Goal: Task Accomplishment & Management: Manage account settings

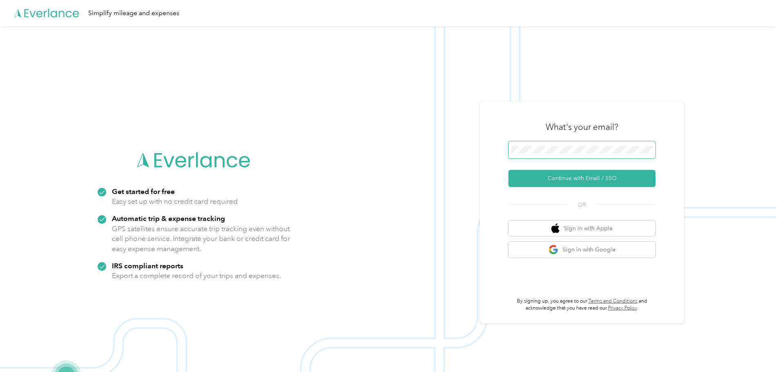
click at [574, 147] on span at bounding box center [581, 149] width 147 height 17
click at [564, 178] on button "Continue with Email / SSO" at bounding box center [581, 178] width 147 height 17
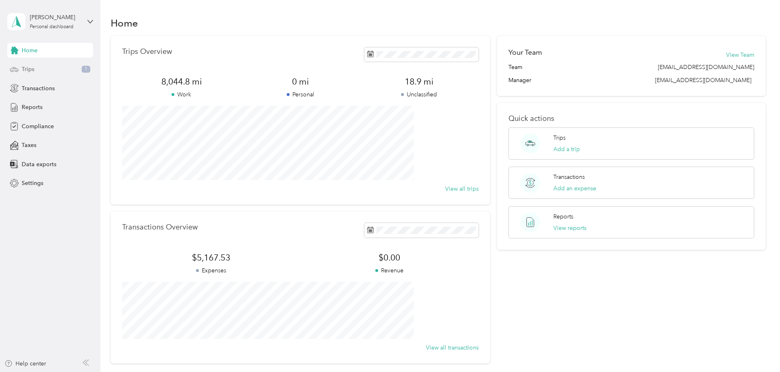
click at [27, 69] on span "Trips" at bounding box center [28, 69] width 13 height 9
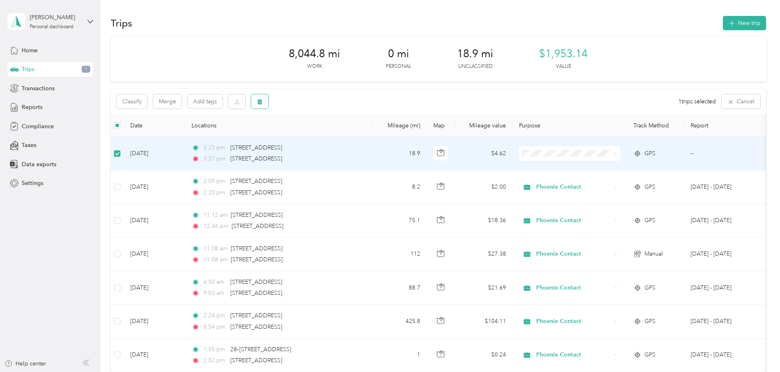
click at [268, 98] on button "button" at bounding box center [259, 101] width 17 height 14
click at [367, 135] on button "Yes" at bounding box center [375, 135] width 16 height 13
